Goal: Check status: Check status

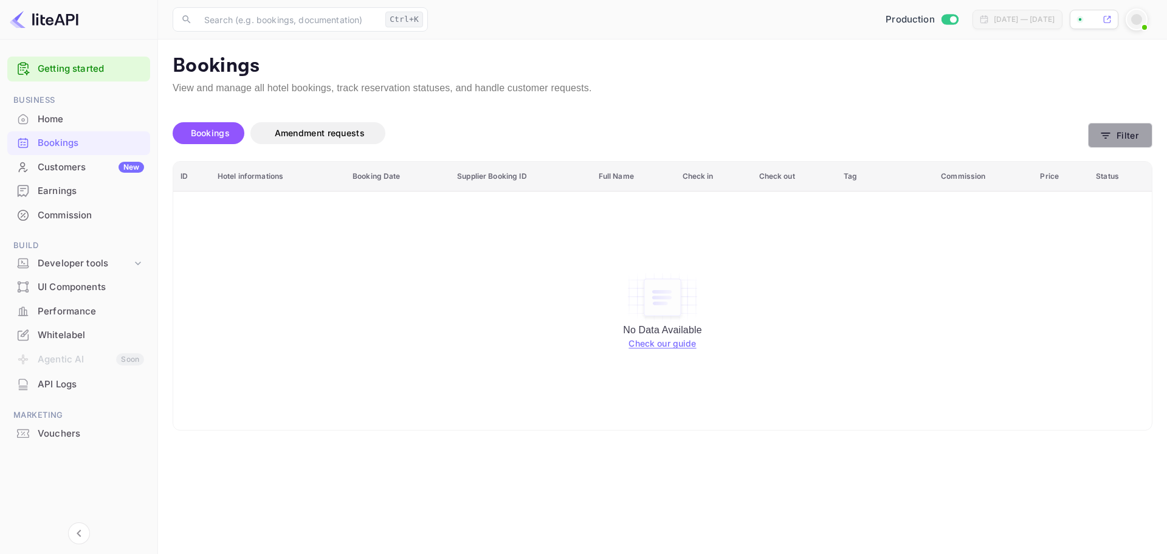
click at [1131, 131] on button "Filter" at bounding box center [1120, 135] width 64 height 25
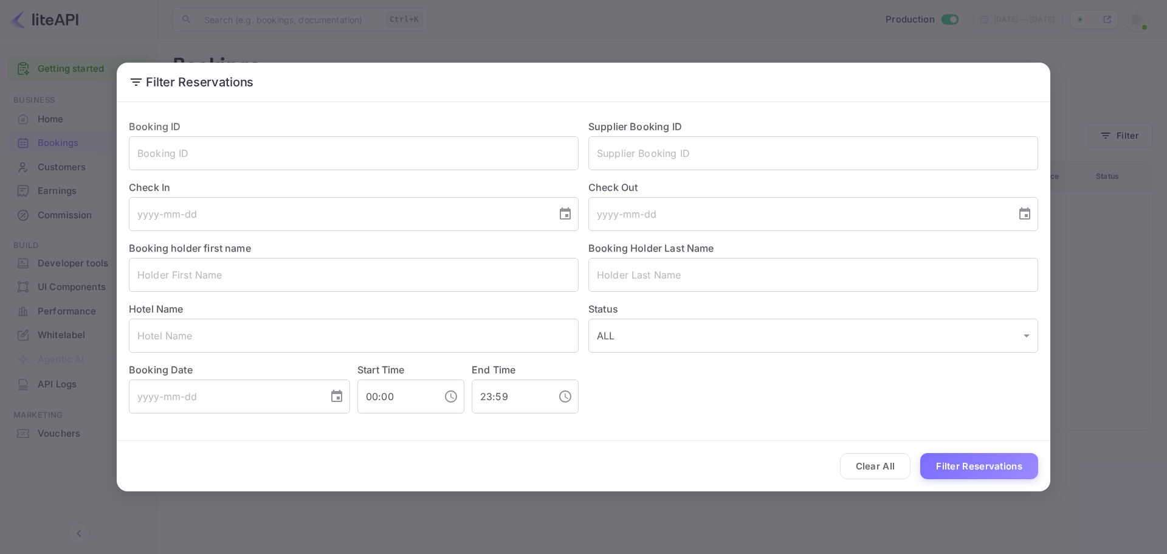
click at [875, 470] on button "Clear All" at bounding box center [875, 466] width 71 height 26
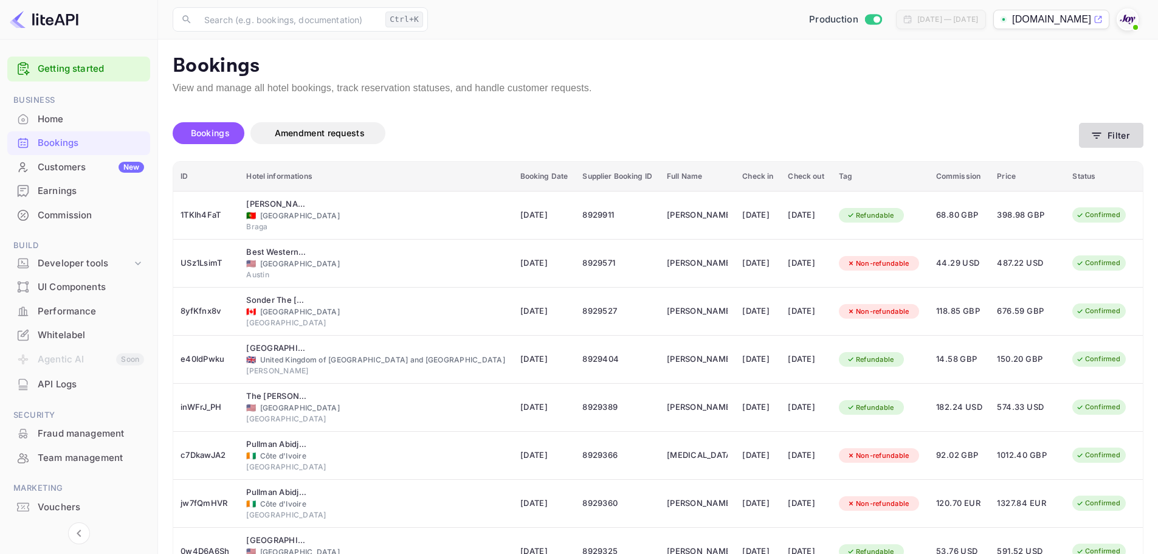
click at [1101, 126] on button "Filter" at bounding box center [1111, 135] width 64 height 25
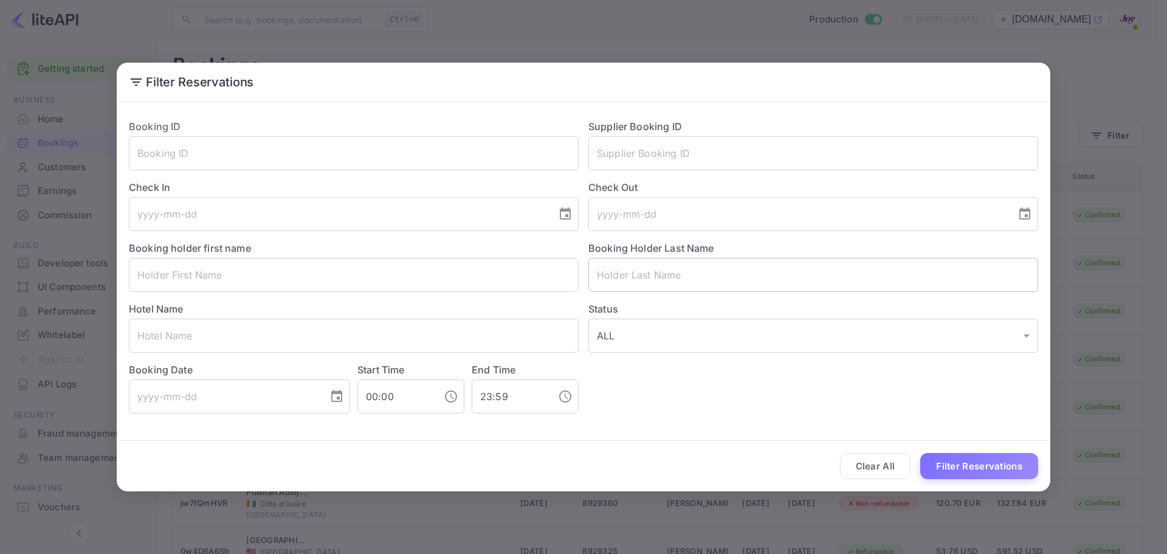
click at [663, 272] on input "text" at bounding box center [814, 275] width 450 height 34
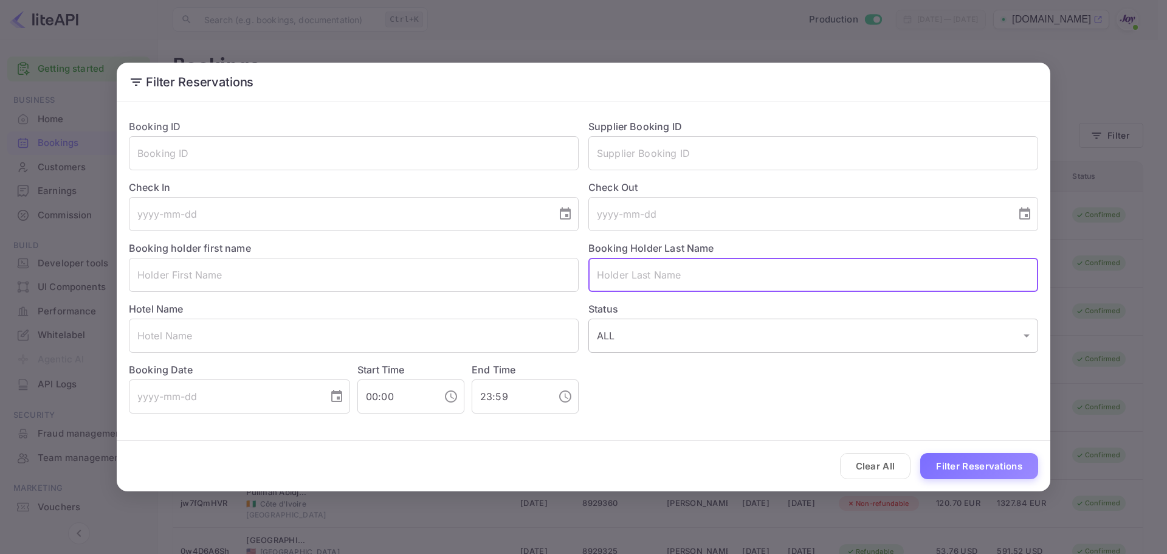
paste input "Charles Martin"
type input "Charles Martin"
click at [959, 457] on button "Filter Reservations" at bounding box center [979, 466] width 118 height 26
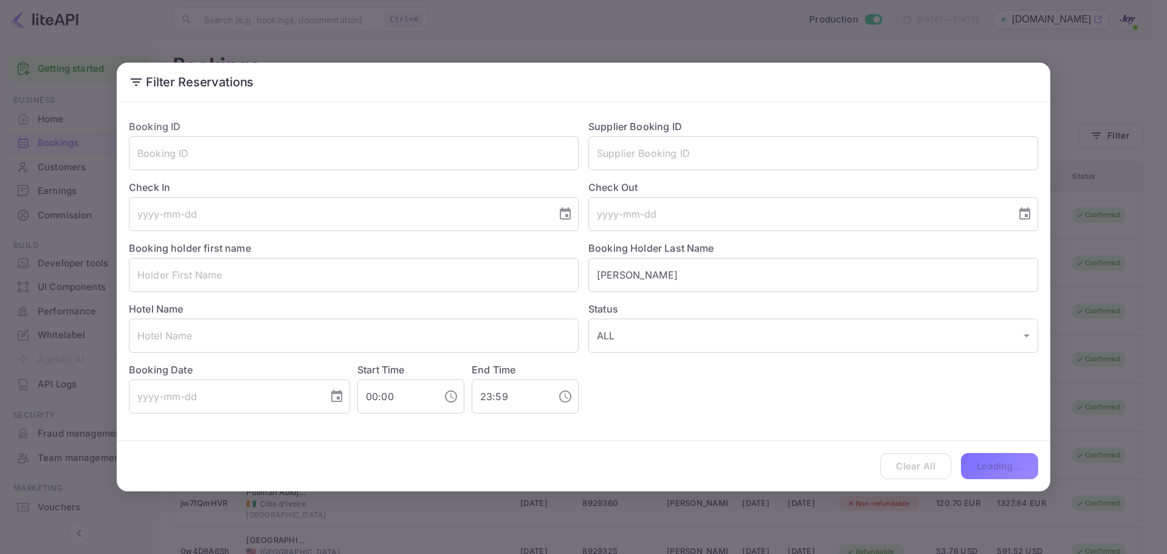
click at [951, 469] on div "Clear All Loading..." at bounding box center [584, 466] width 934 height 50
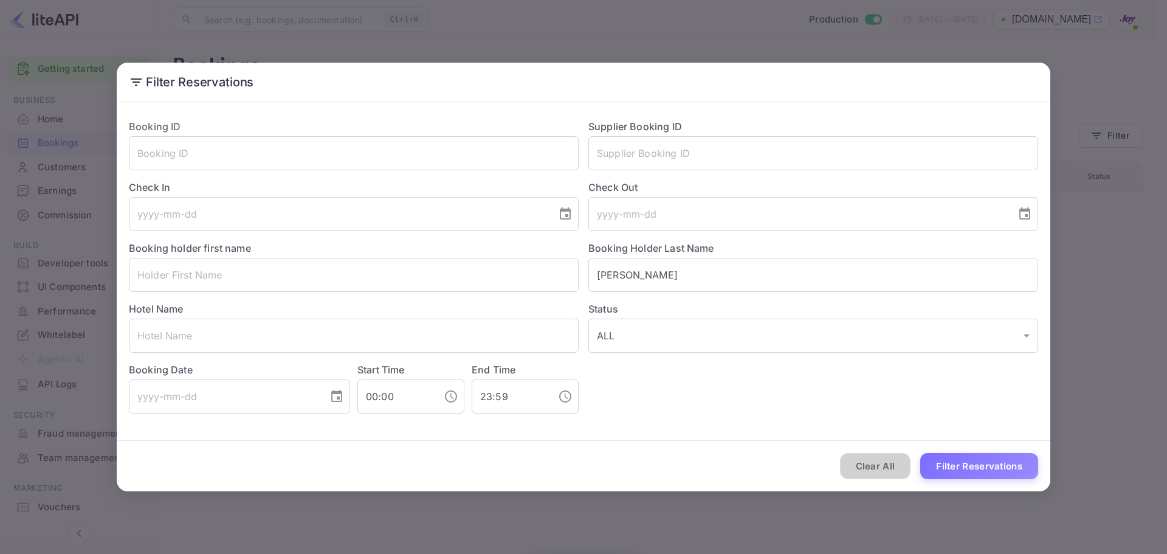
drag, startPoint x: 893, startPoint y: 464, endPoint x: 889, endPoint y: 458, distance: 7.9
click at [891, 461] on button "Clear All" at bounding box center [875, 466] width 71 height 26
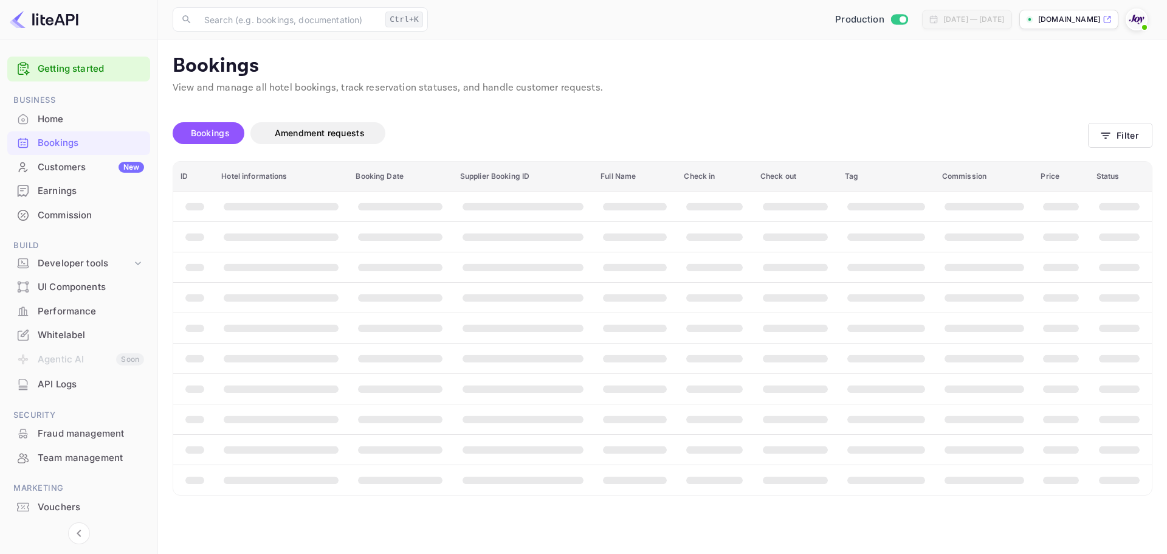
click at [887, 457] on th "booking table" at bounding box center [886, 449] width 97 height 30
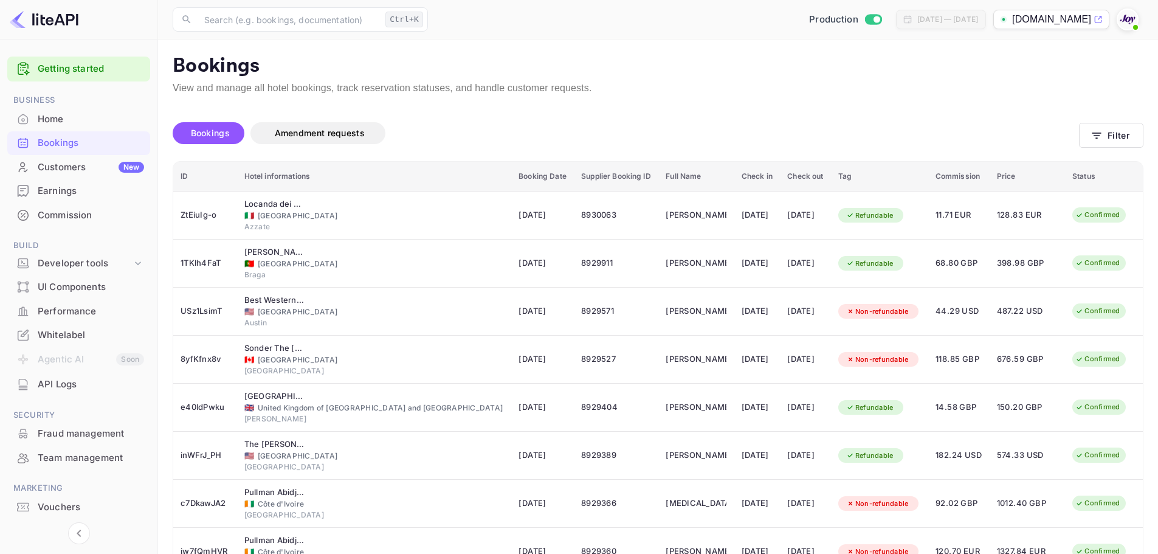
click at [89, 148] on div "Bookings" at bounding box center [91, 143] width 106 height 14
click at [1097, 133] on icon "button" at bounding box center [1097, 136] width 9 height 6
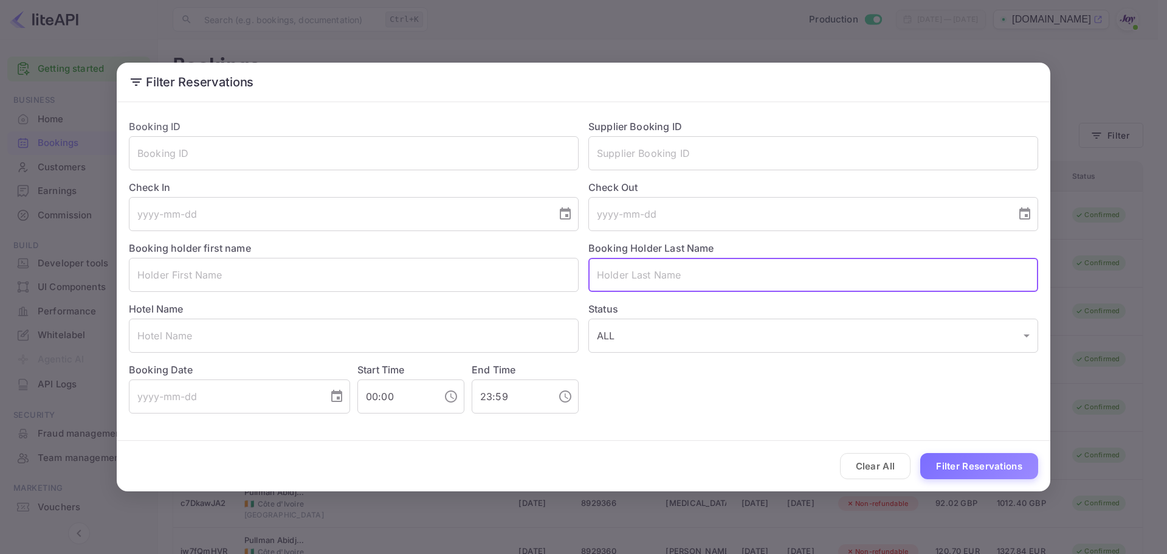
click at [709, 280] on input "text" at bounding box center [814, 275] width 450 height 34
paste input "[PERSON_NAME]"
type input "[PERSON_NAME]"
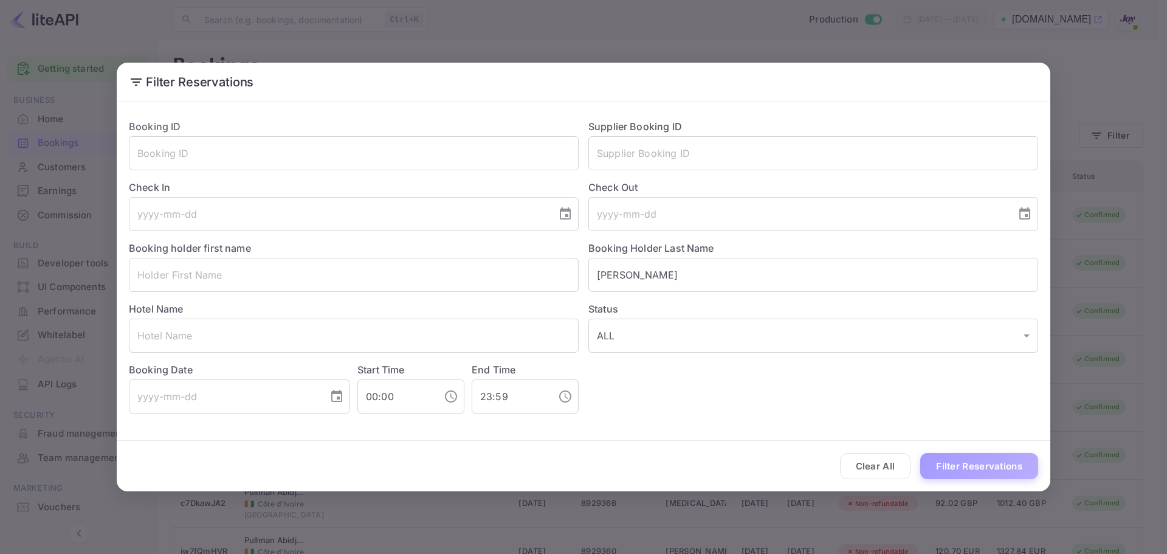
drag, startPoint x: 962, startPoint y: 464, endPoint x: 972, endPoint y: 458, distance: 11.5
click at [963, 464] on button "Filter Reservations" at bounding box center [979, 466] width 118 height 26
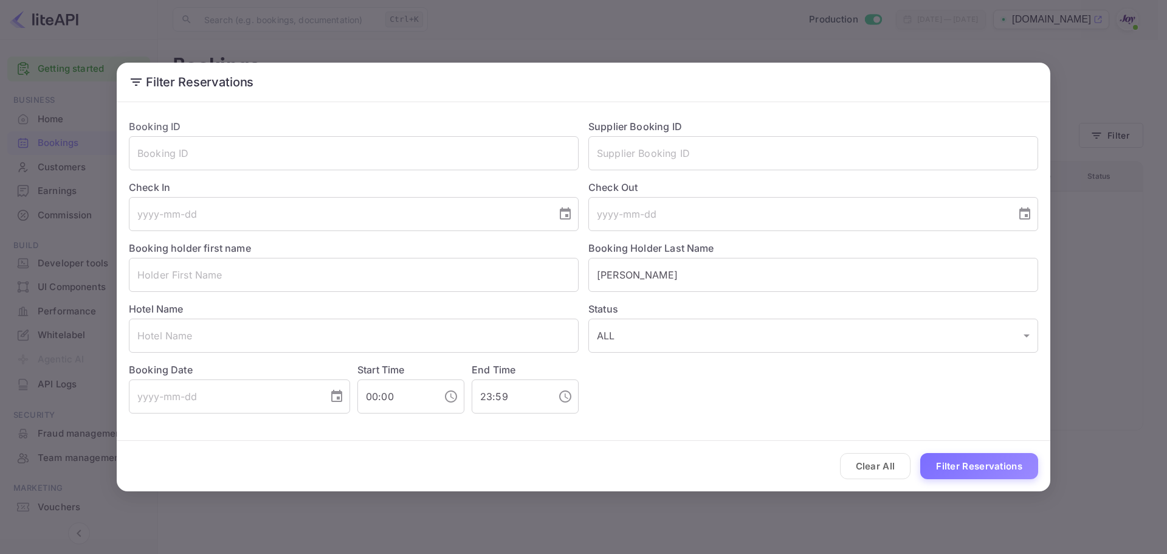
click at [559, 16] on div "Filter Reservations Booking ID ​ Supplier Booking ID ​ Check In ​ Check Out ​ B…" at bounding box center [583, 277] width 1167 height 554
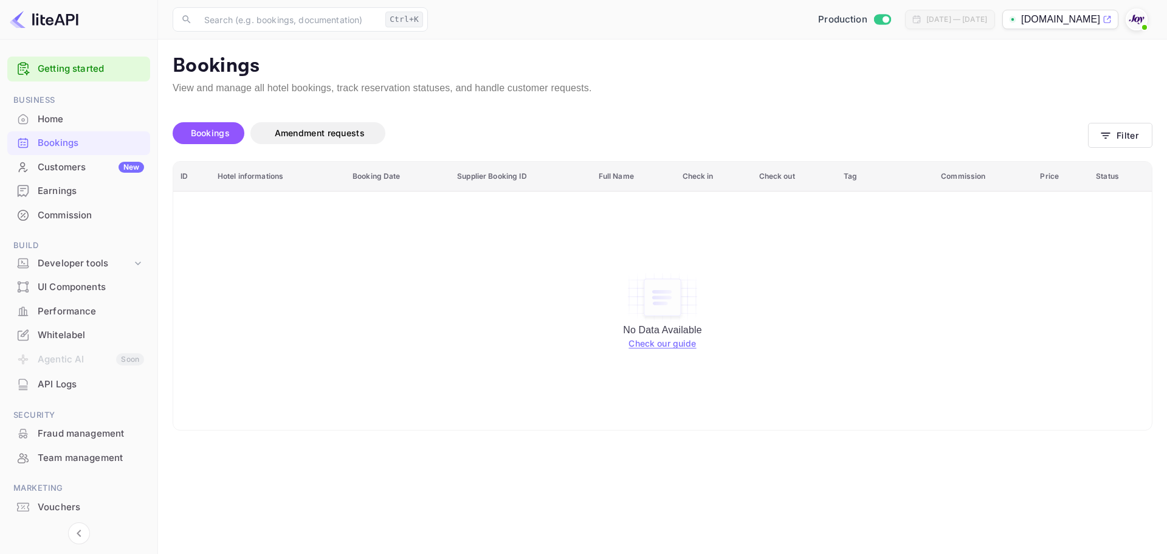
click at [295, 235] on div "No Data Available Check our guide" at bounding box center [662, 310] width 955 height 221
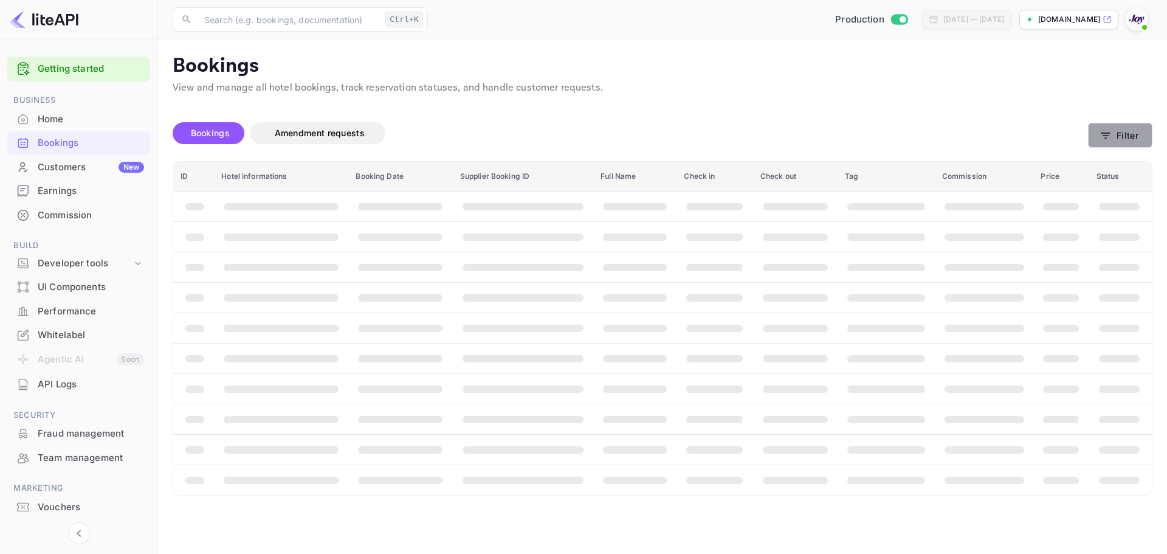
click at [1131, 140] on button "Filter" at bounding box center [1120, 135] width 64 height 25
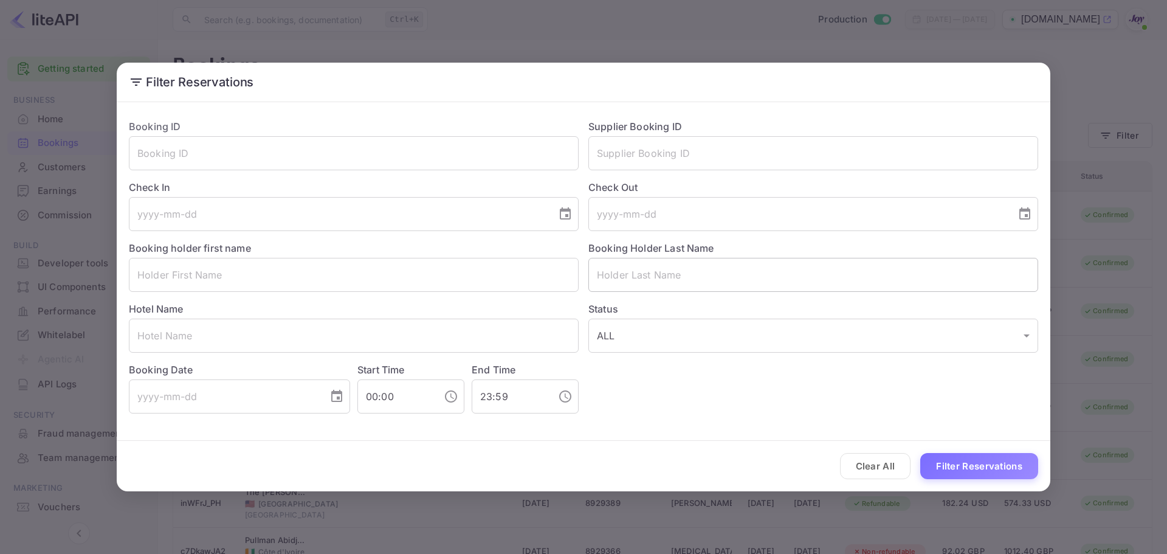
click at [744, 286] on input "text" at bounding box center [814, 275] width 450 height 34
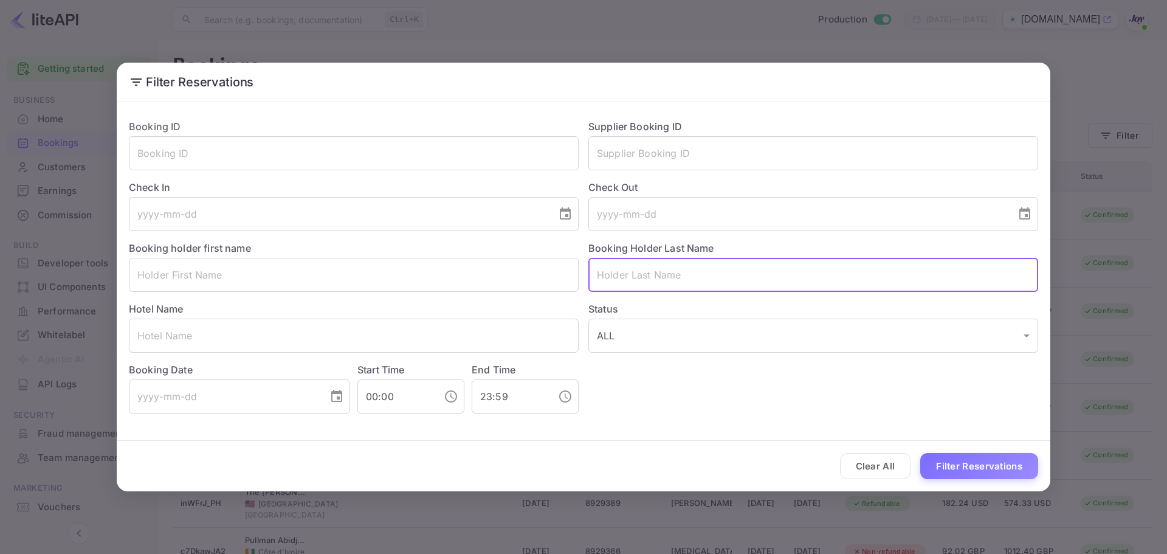
paste input "[PERSON_NAME]"
type input "[PERSON_NAME]"
click at [993, 479] on div "Clear All Filter Reservations" at bounding box center [584, 466] width 934 height 50
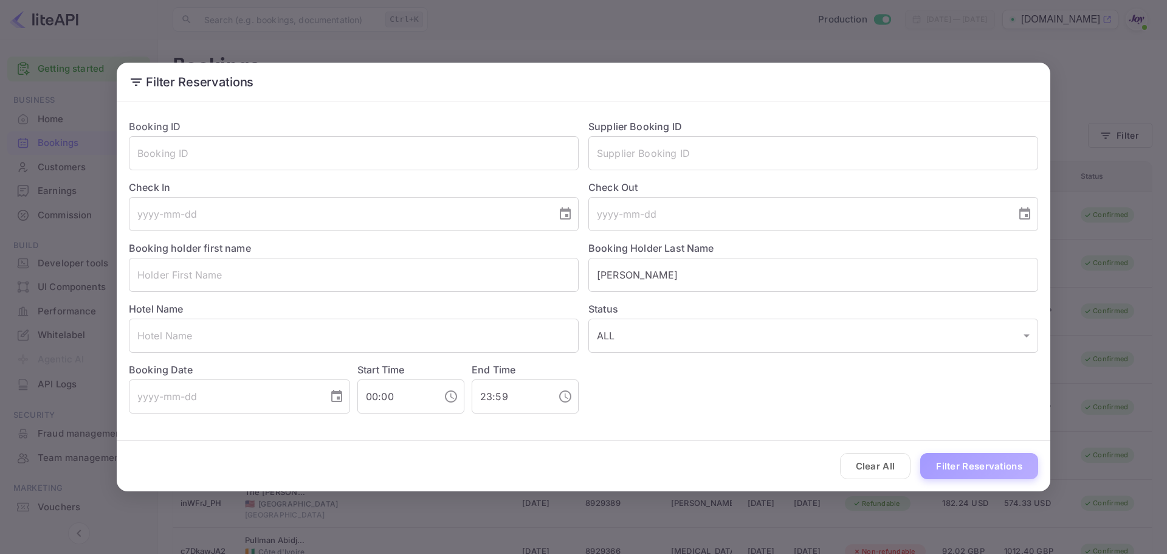
drag, startPoint x: 998, startPoint y: 464, endPoint x: 990, endPoint y: 466, distance: 8.7
click at [998, 463] on button "Filter Reservations" at bounding box center [979, 466] width 118 height 26
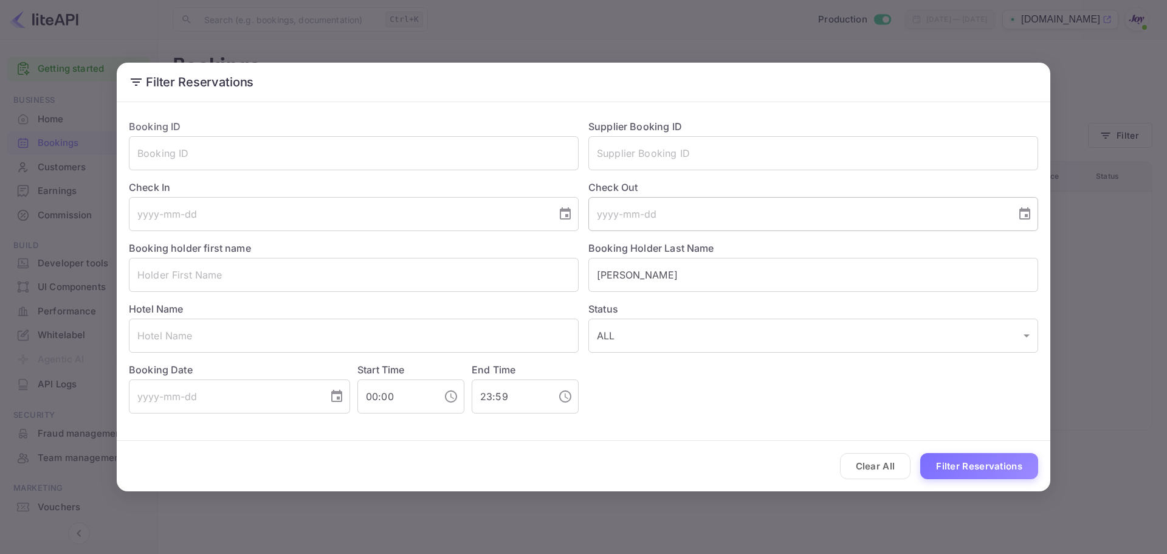
click at [634, 222] on input "tel" at bounding box center [798, 214] width 419 height 34
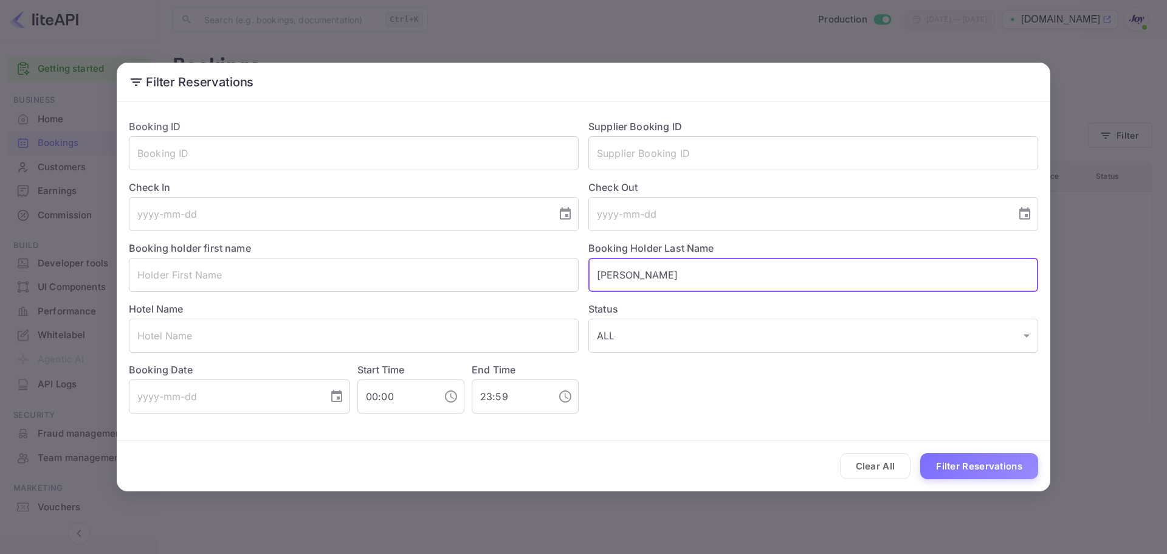
click at [646, 286] on input "[PERSON_NAME]" at bounding box center [814, 275] width 450 height 34
click at [996, 472] on button "Filter Reservations" at bounding box center [979, 466] width 118 height 26
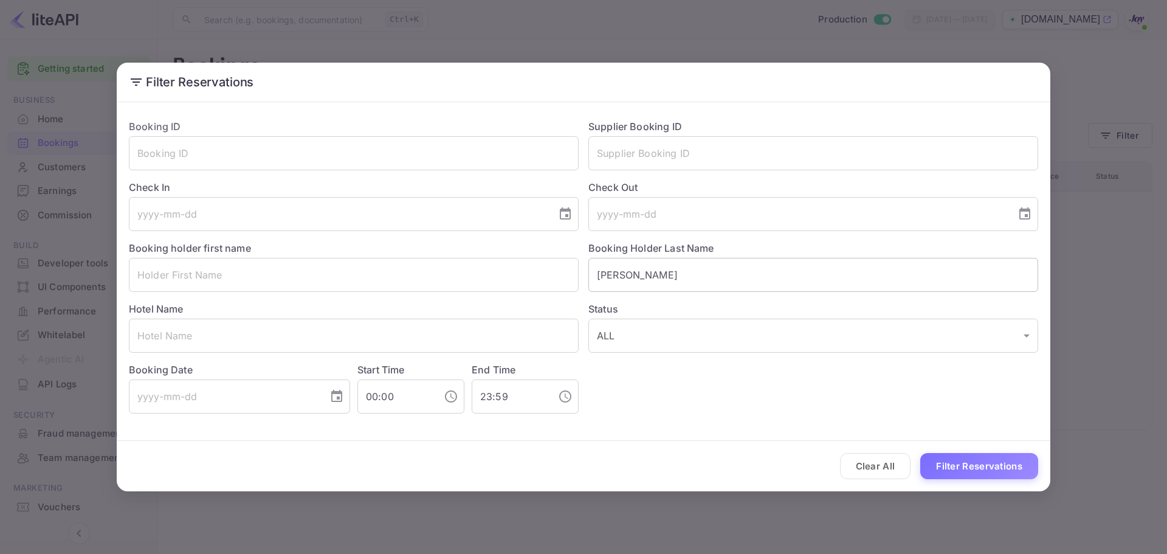
click at [639, 285] on input "[PERSON_NAME]" at bounding box center [814, 275] width 450 height 34
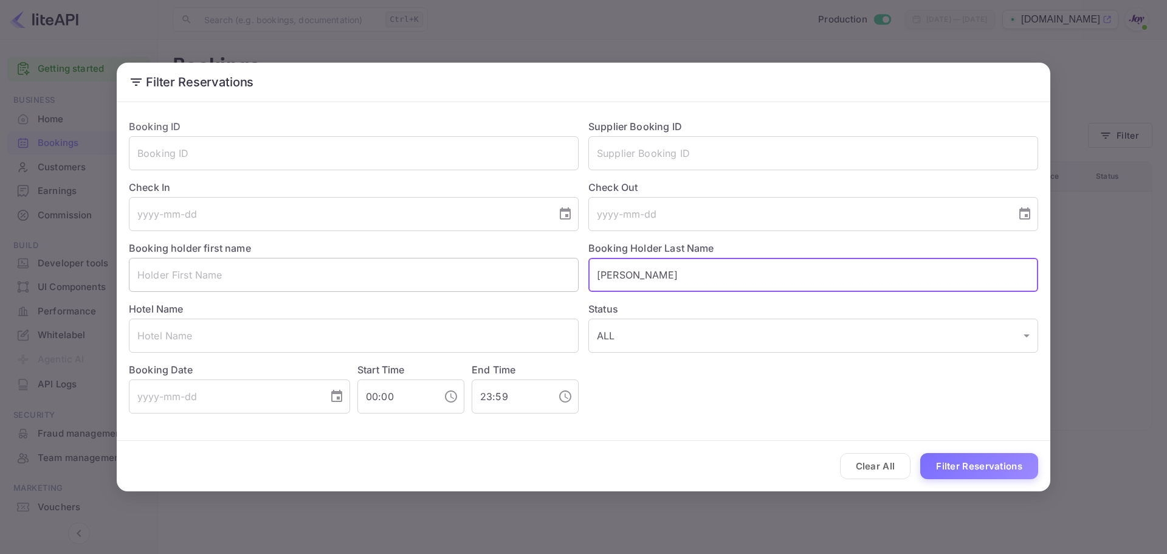
drag, startPoint x: 643, startPoint y: 269, endPoint x: 574, endPoint y: 268, distance: 69.3
click at [578, 269] on div "Booking ID ​ Supplier Booking ID ​ Check In ​ Check Out ​ Booking holder first …" at bounding box center [578, 261] width 919 height 304
paste input "[PERSON_NAME]"
type input "[PERSON_NAME]"
click at [962, 475] on button "Filter Reservations" at bounding box center [979, 466] width 118 height 26
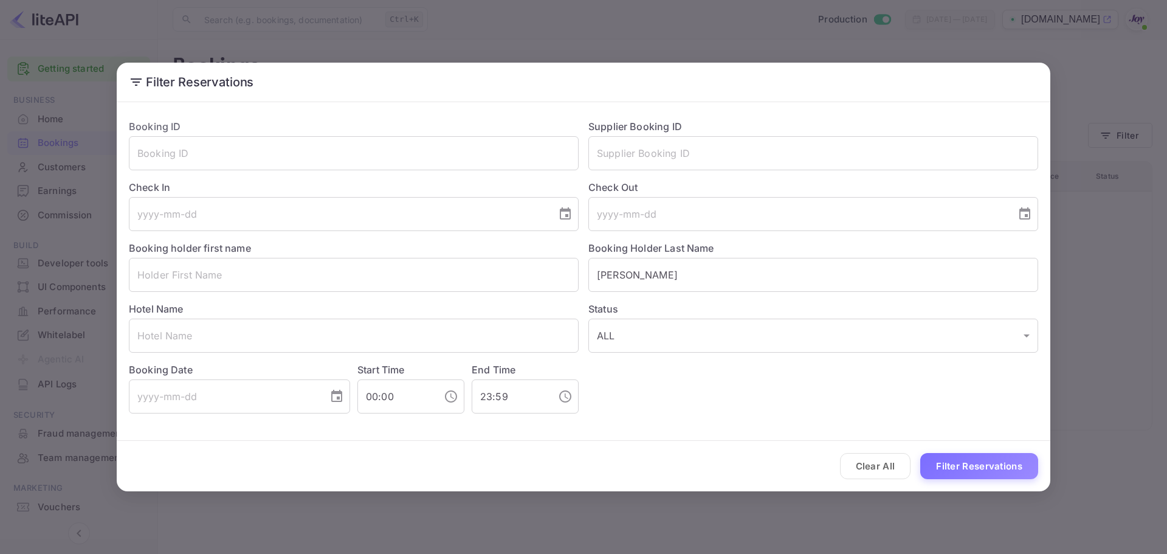
click at [882, 474] on button "Clear All" at bounding box center [875, 466] width 71 height 26
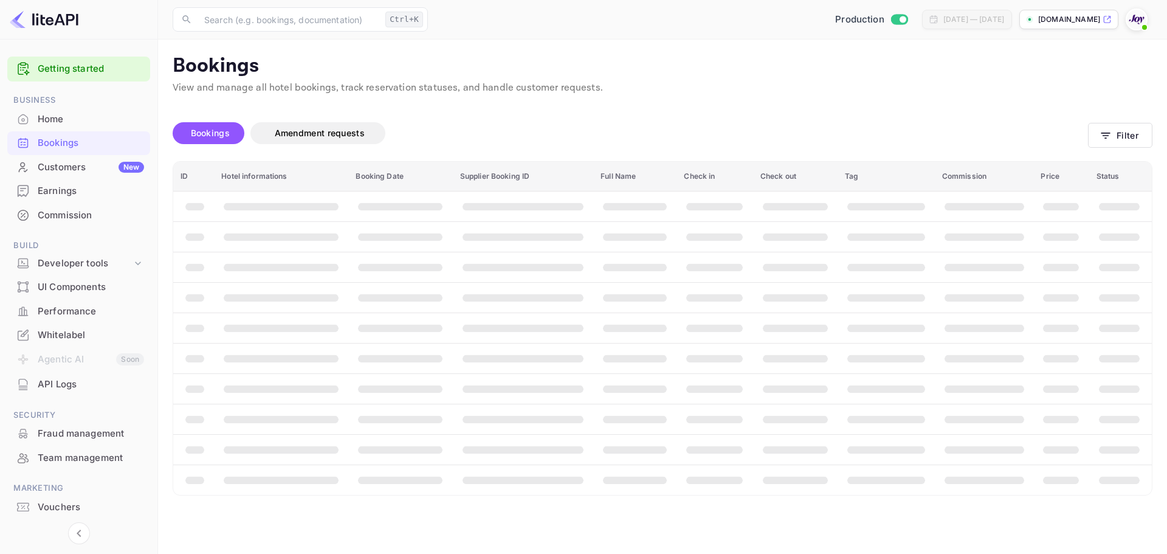
click at [868, 471] on th "booking table" at bounding box center [886, 479] width 97 height 30
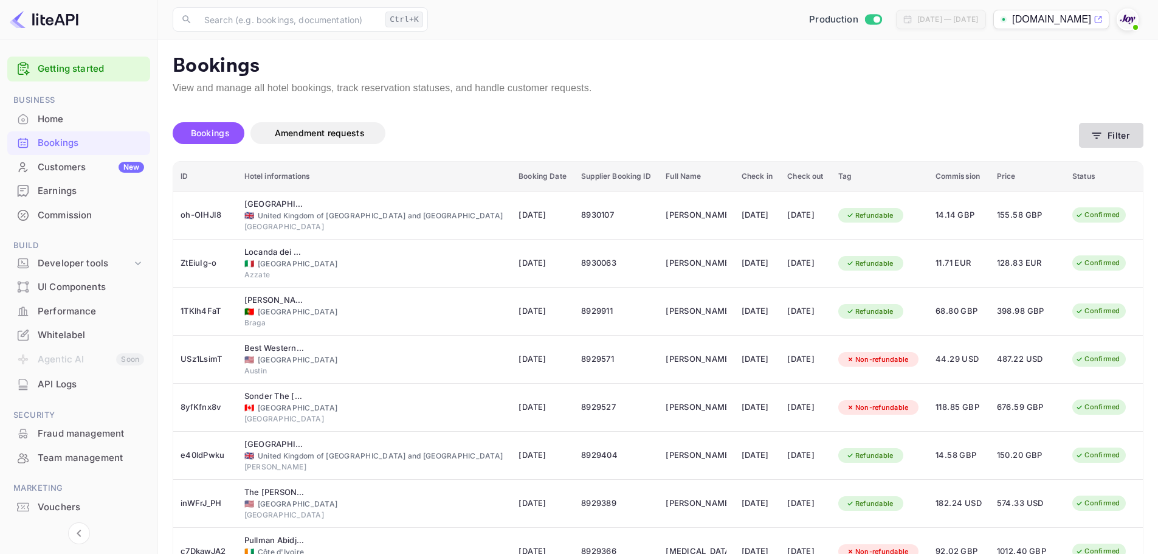
click at [1094, 141] on icon "button" at bounding box center [1097, 135] width 12 height 12
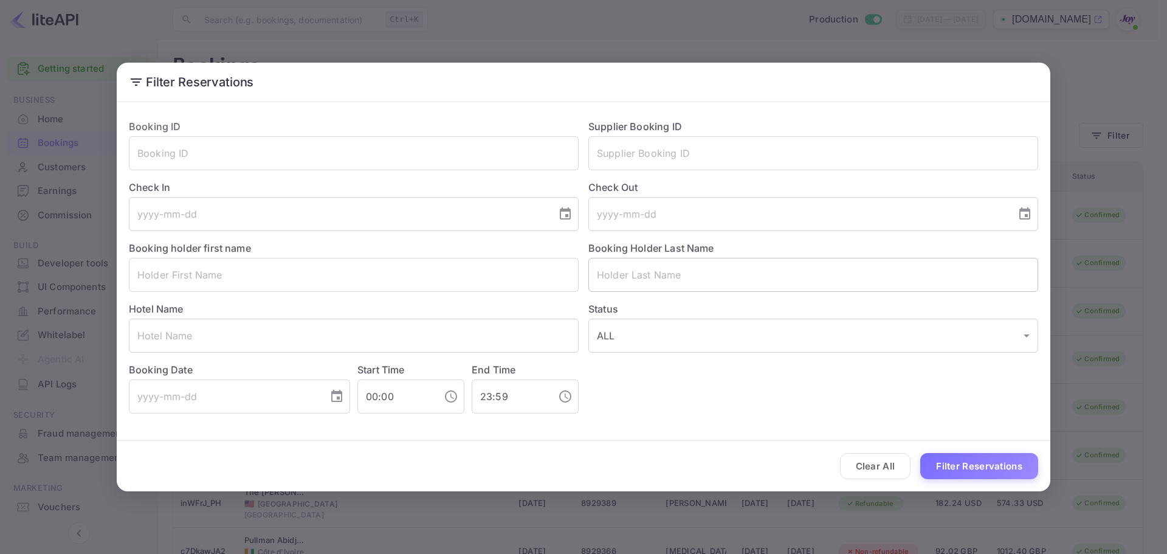
click at [637, 291] on input "text" at bounding box center [814, 275] width 450 height 34
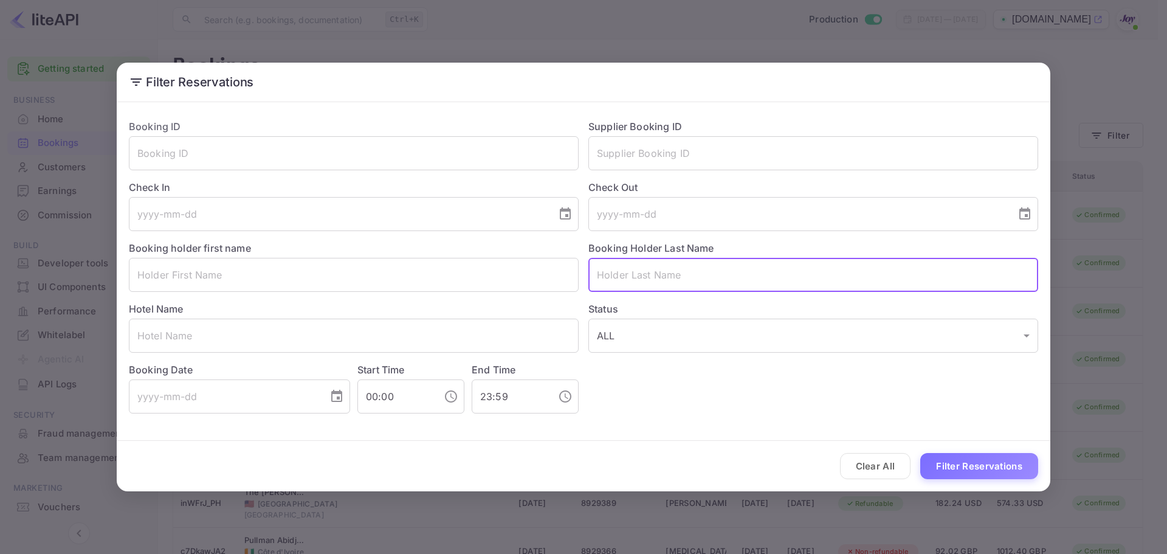
paste input "[PERSON_NAME]"
type input "[PERSON_NAME]"
click at [202, 275] on input "text" at bounding box center [354, 275] width 450 height 34
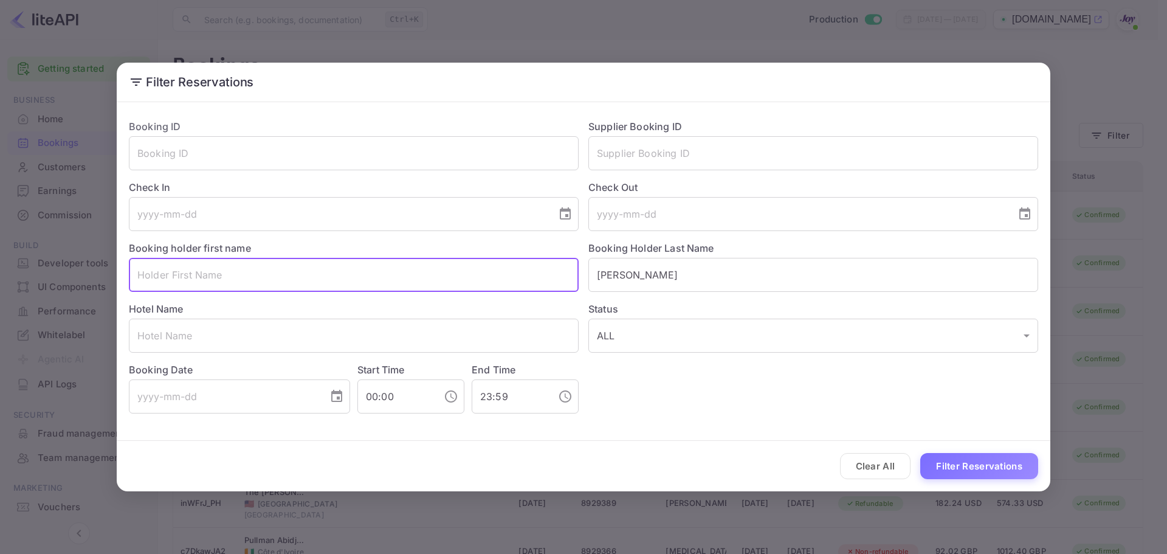
click at [246, 272] on input "text" at bounding box center [354, 275] width 450 height 34
paste input "[PERSON_NAME]"
type input "[PERSON_NAME]"
click at [984, 492] on div "Filter Reservations Booking ID ​ Supplier Booking ID ​ Check In ​ Check Out ​ B…" at bounding box center [583, 277] width 1167 height 554
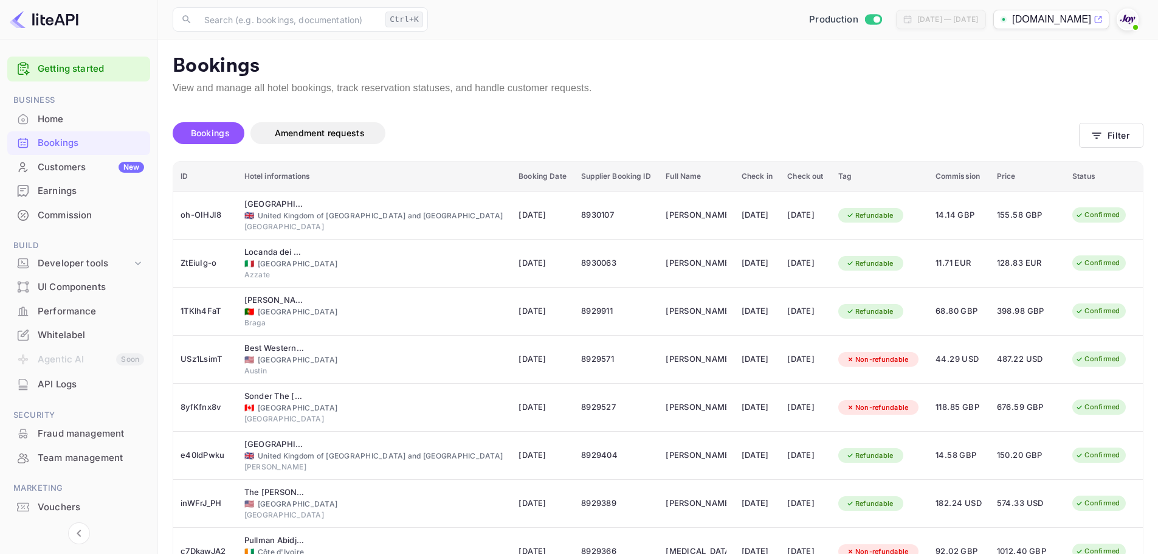
click at [984, 477] on td "14.58 GBP" at bounding box center [958, 456] width 61 height 48
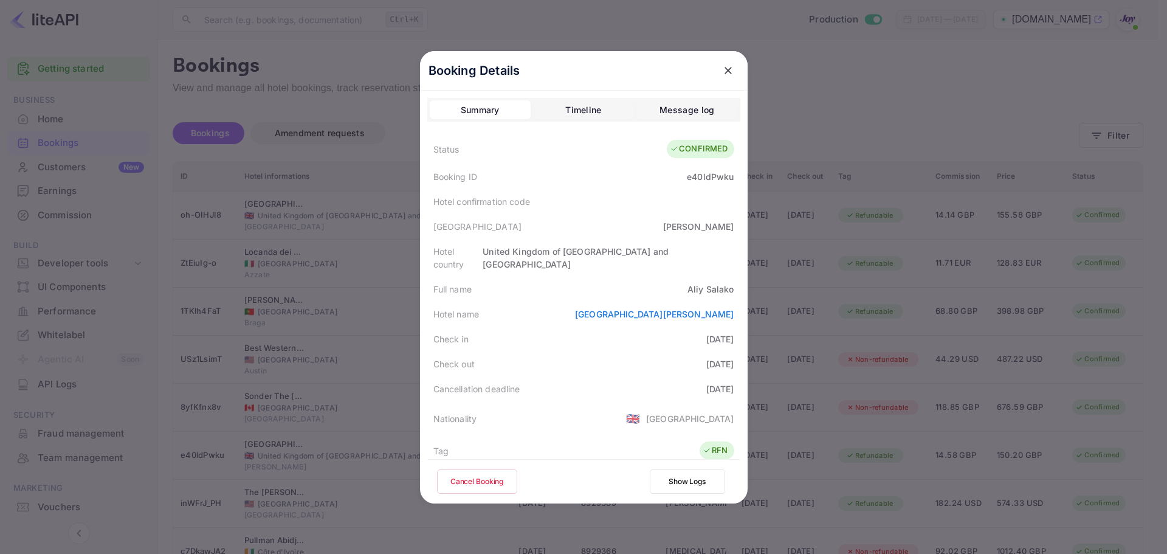
click at [725, 72] on icon "close" at bounding box center [728, 70] width 7 height 7
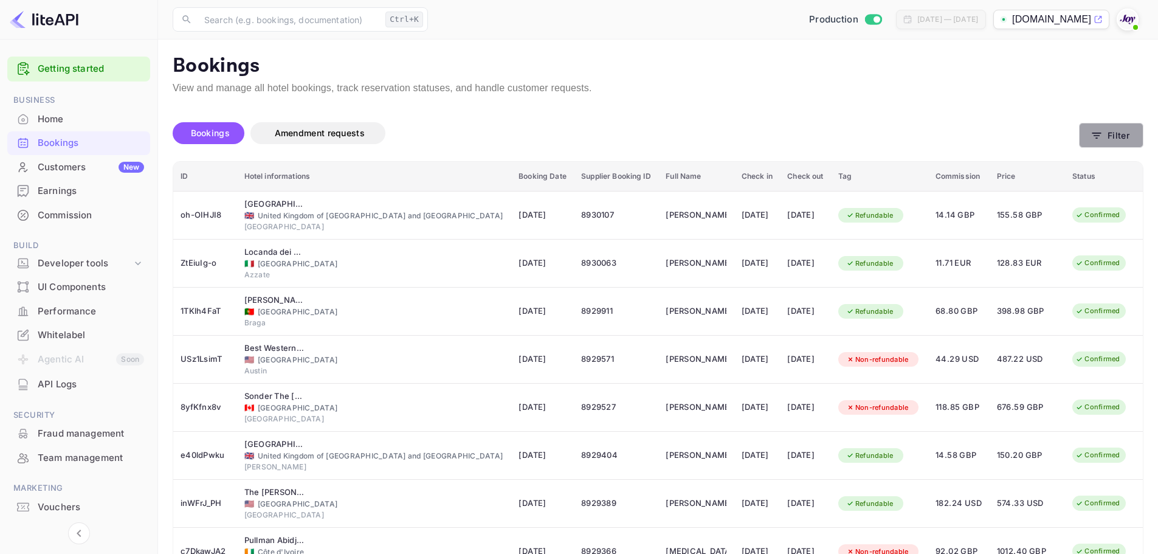
click at [1093, 139] on icon "button" at bounding box center [1097, 135] width 12 height 12
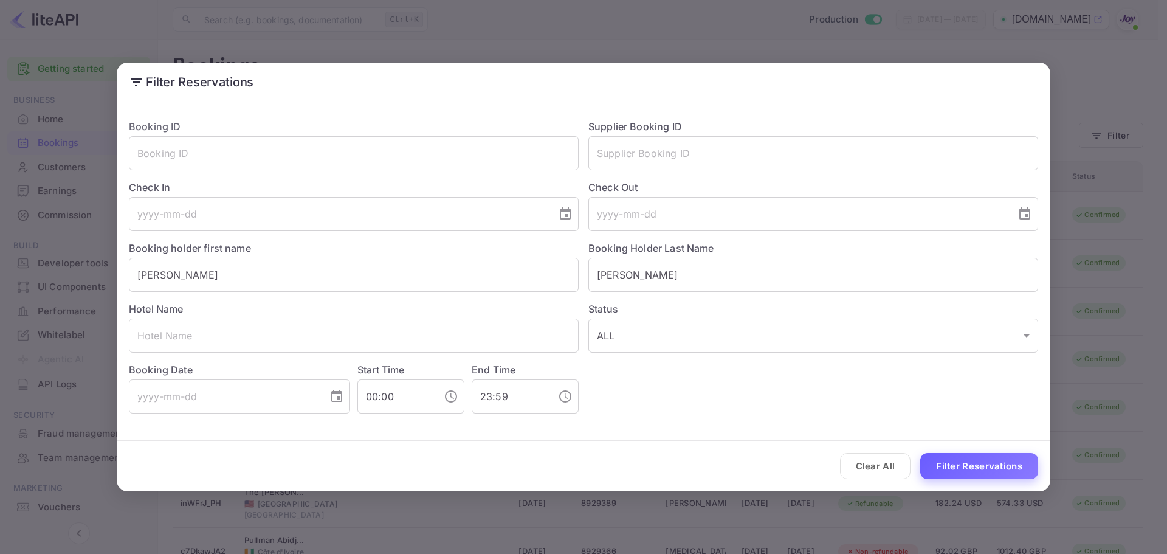
click at [994, 464] on button "Filter Reservations" at bounding box center [979, 466] width 118 height 26
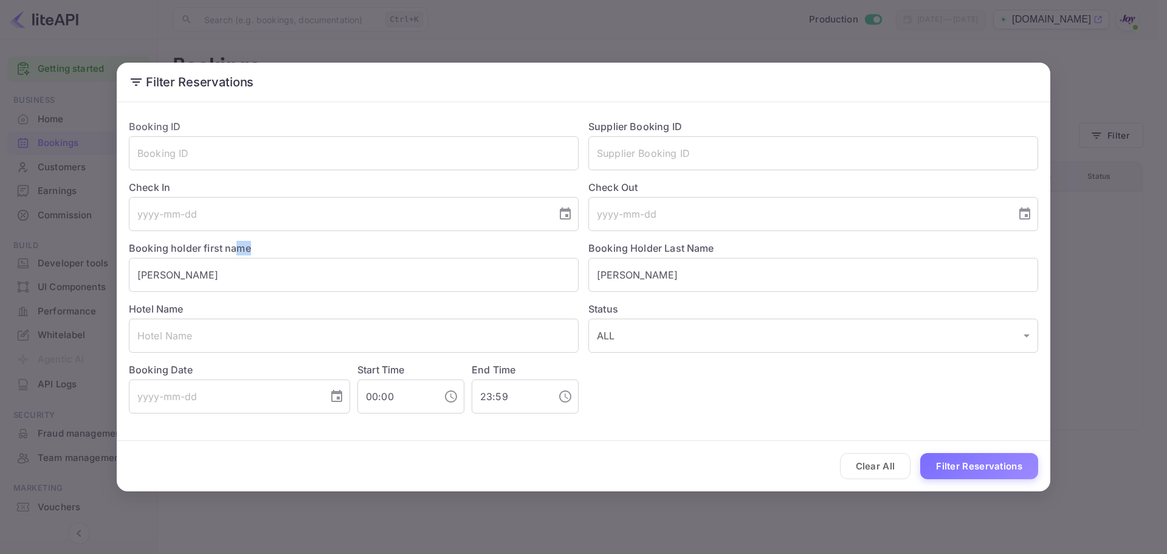
drag, startPoint x: 240, startPoint y: 254, endPoint x: 47, endPoint y: 286, distance: 196.0
click at [47, 286] on div "Filter Reservations Booking ID ​ Supplier Booking ID ​ Check In ​ Check Out ​ B…" at bounding box center [583, 277] width 1167 height 554
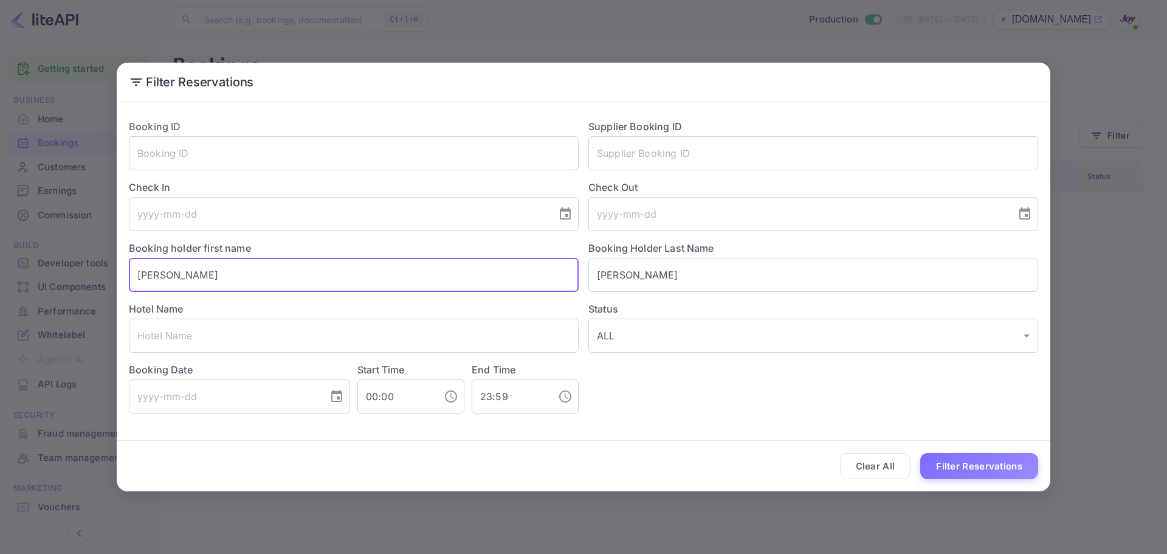
drag, startPoint x: 216, startPoint y: 281, endPoint x: 62, endPoint y: 280, distance: 153.8
click at [62, 280] on div "Filter Reservations Booking ID ​ Supplier Booking ID ​ Check In ​ Check Out ​ B…" at bounding box center [583, 277] width 1167 height 554
paste input "[PERSON_NAME]."
drag, startPoint x: 215, startPoint y: 274, endPoint x: 165, endPoint y: 278, distance: 50.6
click at [165, 278] on input "[PERSON_NAME]" at bounding box center [354, 275] width 450 height 34
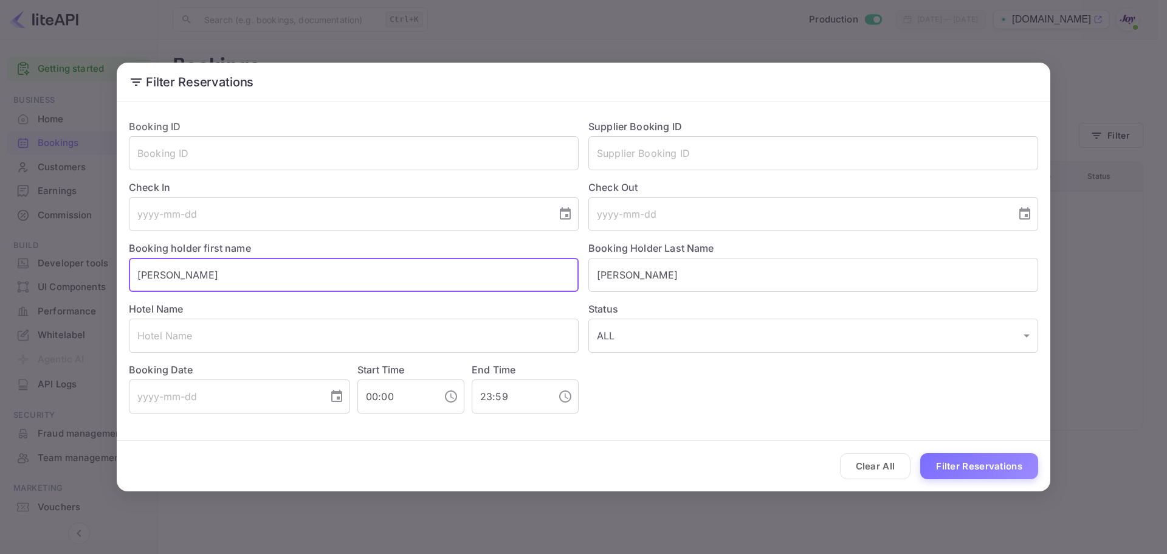
type input "[PERSON_NAME]"
drag, startPoint x: 542, startPoint y: 277, endPoint x: 472, endPoint y: 279, distance: 69.9
click at [474, 279] on div "Booking ID ​ Supplier Booking ID ​ Check In ​ Check Out ​ Booking holder first …" at bounding box center [578, 261] width 919 height 304
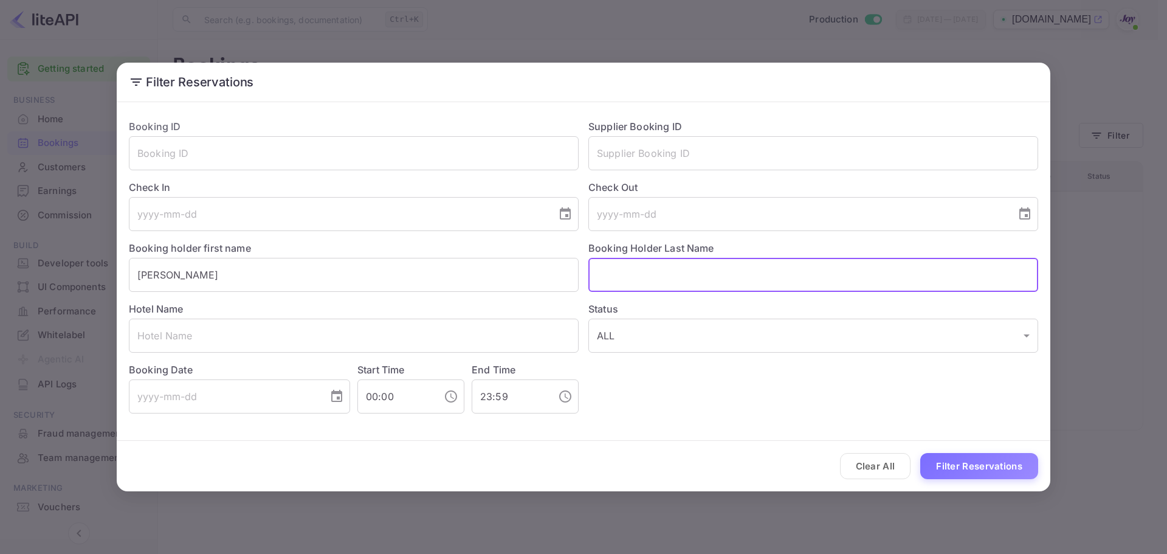
paste input "Kamsari"
type input "Kamsari"
click at [364, 281] on input "[PERSON_NAME]" at bounding box center [354, 275] width 450 height 34
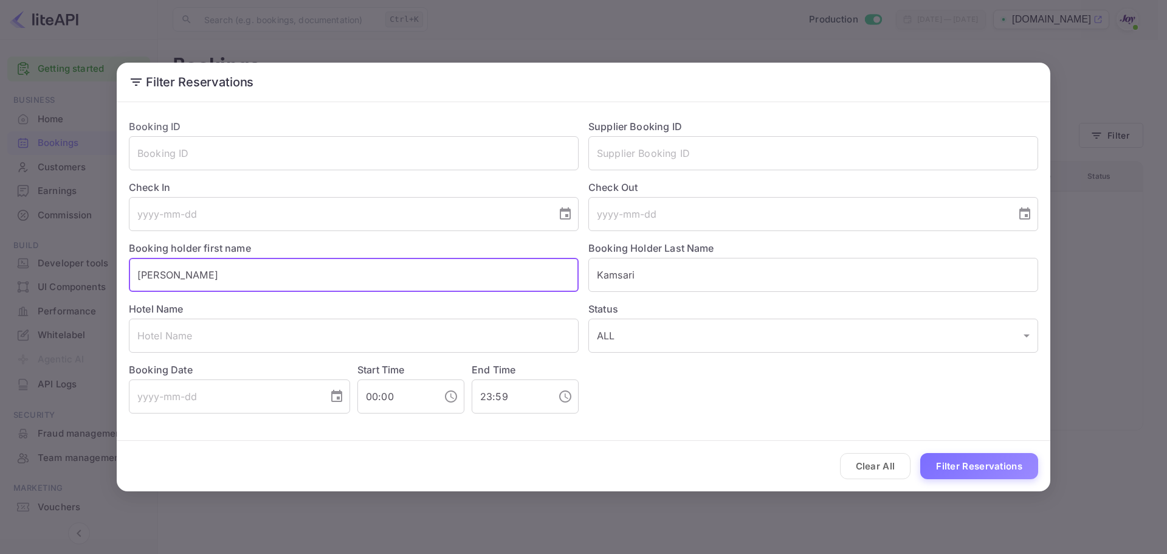
drag, startPoint x: 314, startPoint y: 271, endPoint x: 168, endPoint y: 274, distance: 145.9
click at [168, 274] on input "[PERSON_NAME]" at bounding box center [354, 275] width 450 height 34
type input "[PERSON_NAME]"
click at [1000, 463] on button "Filter Reservations" at bounding box center [979, 466] width 118 height 26
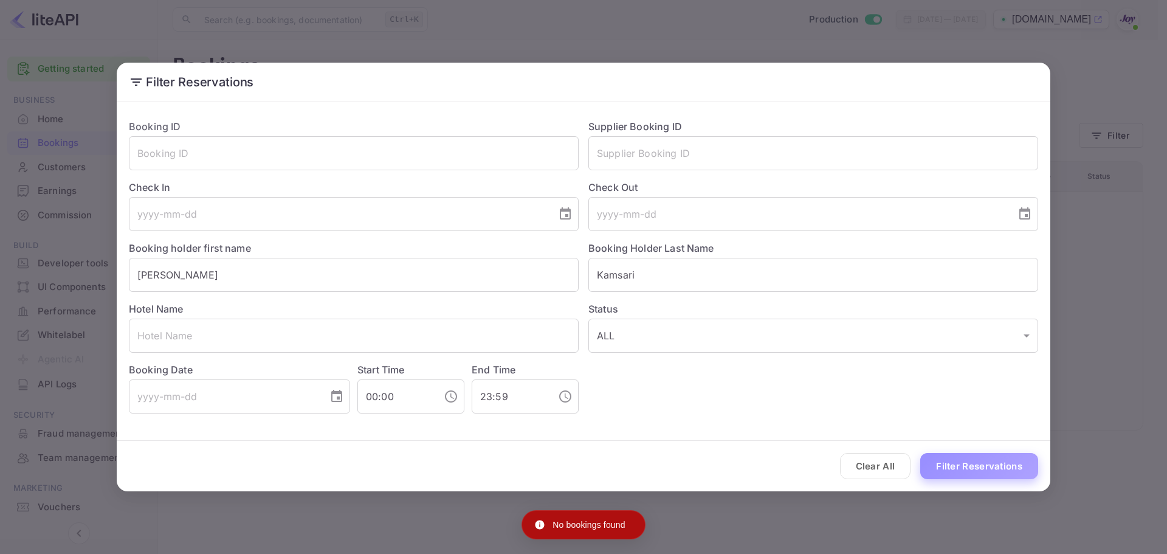
click at [996, 453] on button "Filter Reservations" at bounding box center [979, 466] width 118 height 26
